Goal: Transaction & Acquisition: Subscribe to service/newsletter

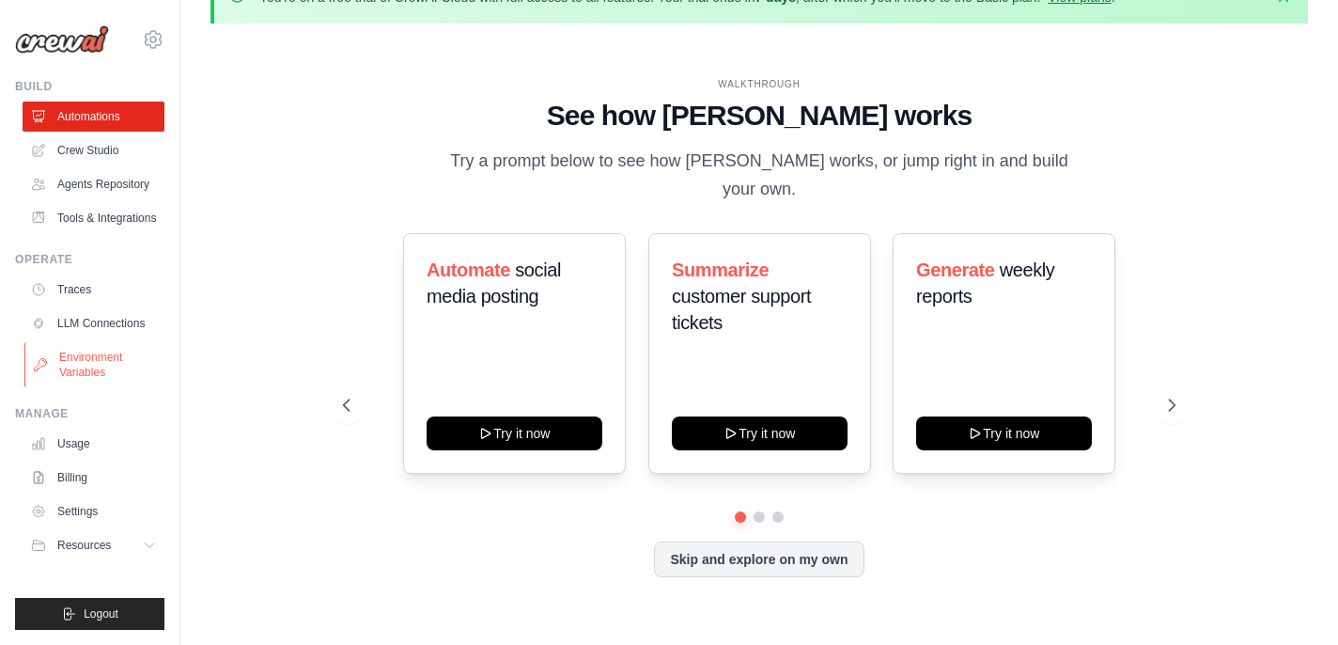
scroll to position [48, 0]
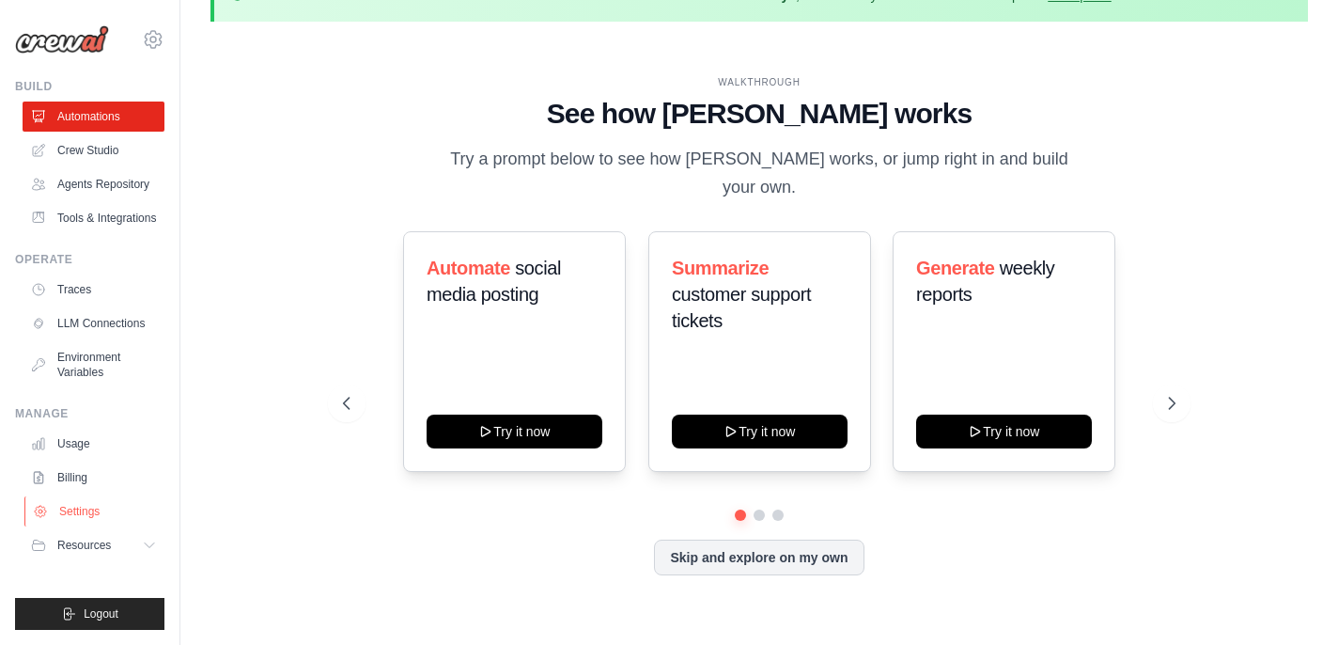
click at [96, 523] on link "Settings" at bounding box center [95, 511] width 142 height 30
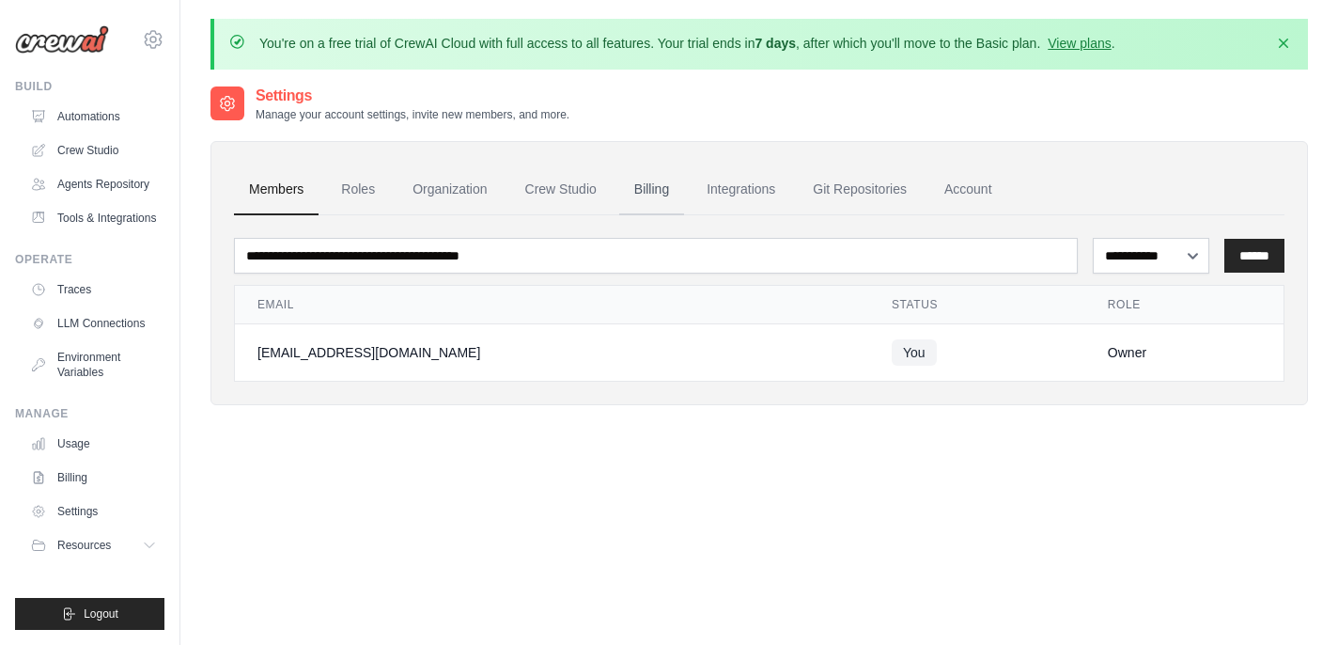
click at [670, 184] on link "Billing" at bounding box center [651, 189] width 65 height 51
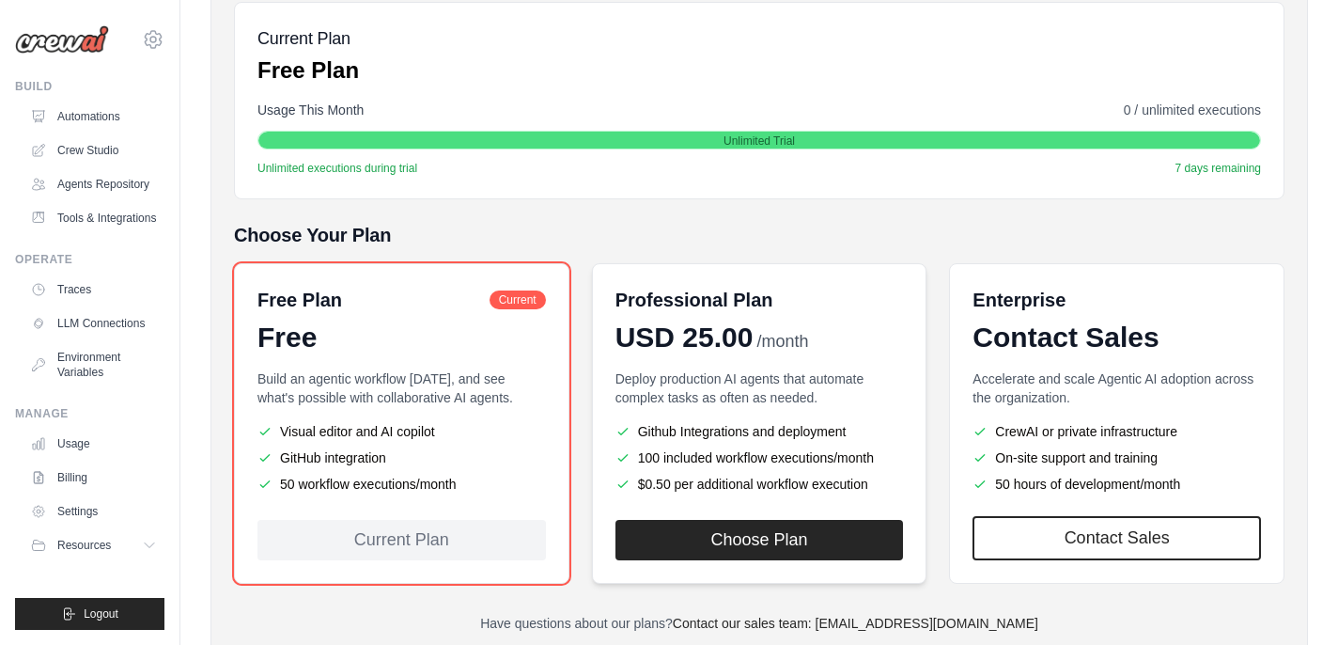
scroll to position [340, 0]
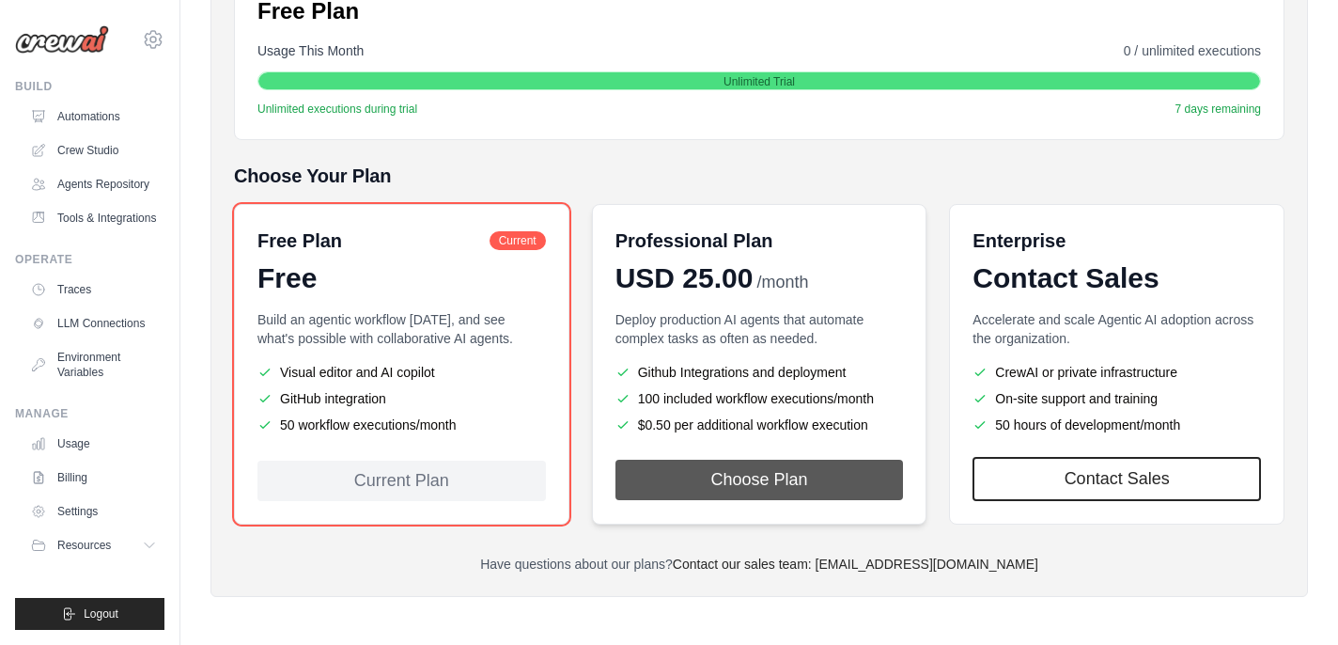
click at [722, 474] on button "Choose Plan" at bounding box center [759, 479] width 288 height 40
